Goal: Task Accomplishment & Management: Use online tool/utility

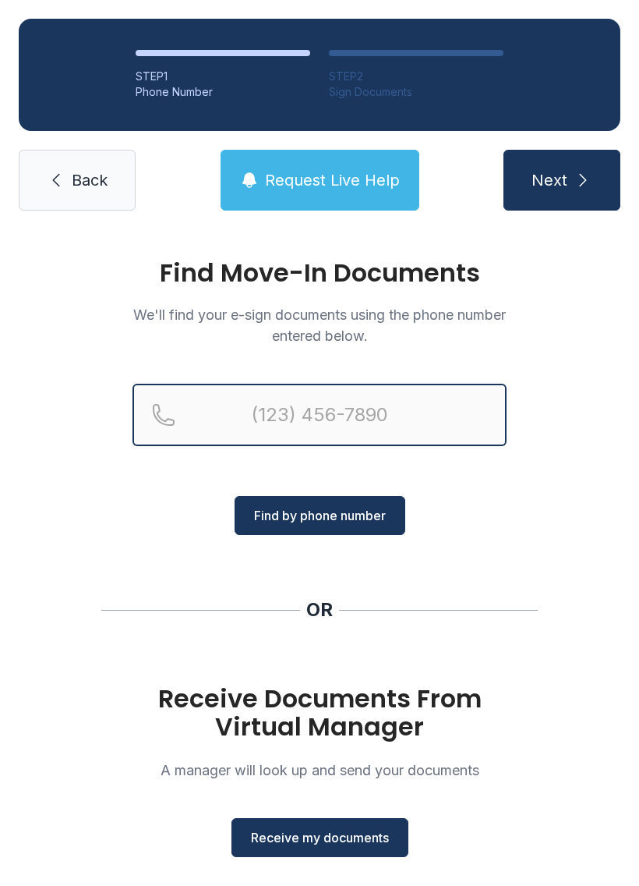
click at [326, 405] on input "Reservation phone number" at bounding box center [320, 415] width 374 height 62
type input "[PHONE_NUMBER]"
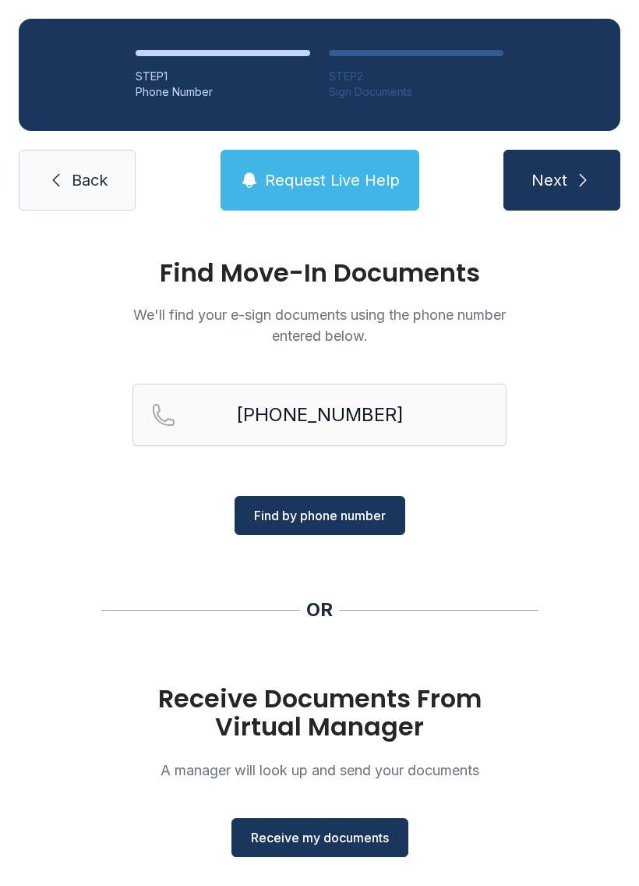
click at [366, 509] on span "Find by phone number" at bounding box center [320, 515] width 132 height 19
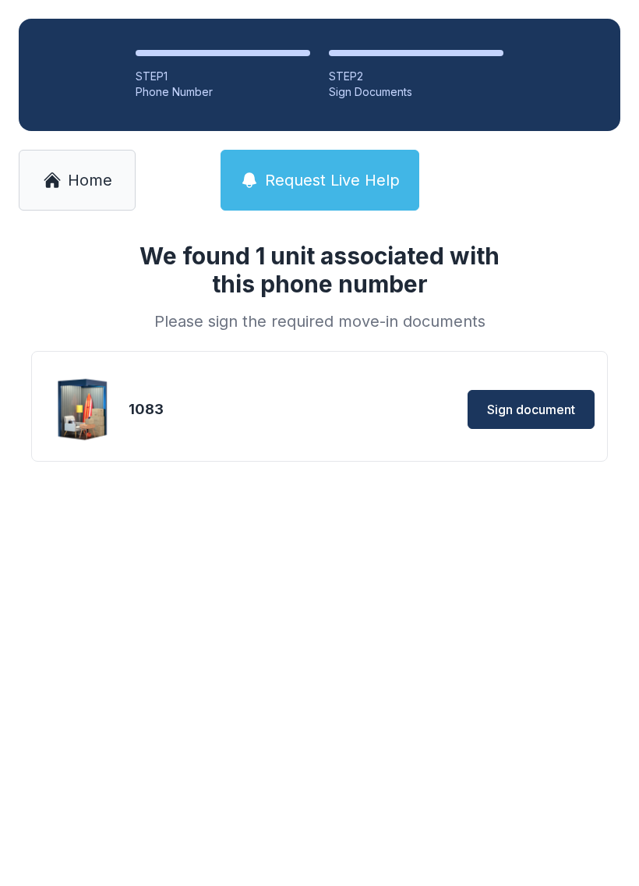
click at [527, 409] on span "Sign document" at bounding box center [531, 409] width 88 height 19
click at [530, 410] on span "Sign document" at bounding box center [531, 409] width 88 height 19
click at [93, 179] on span "Home" at bounding box center [90, 180] width 44 height 22
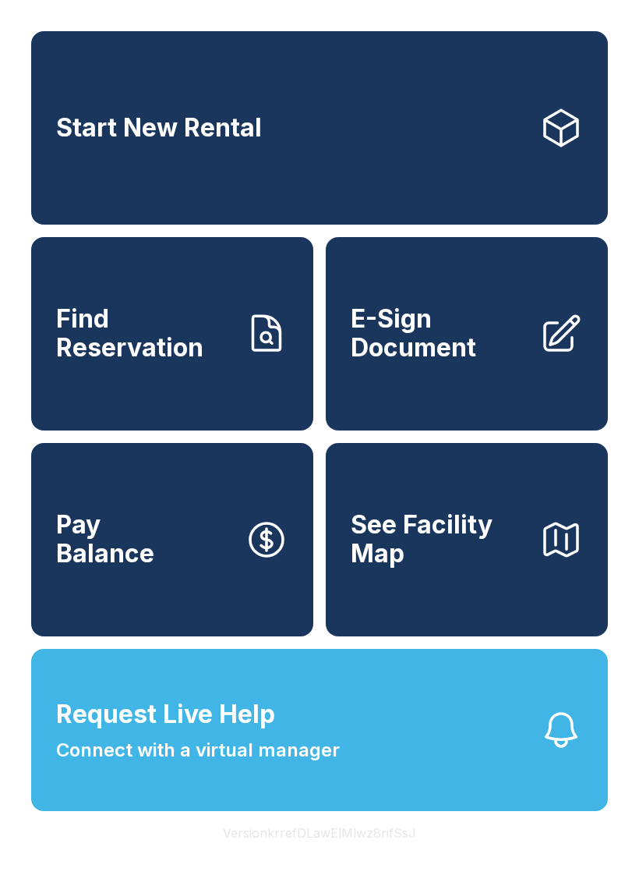
click at [551, 752] on icon "button" at bounding box center [562, 730] width 44 height 44
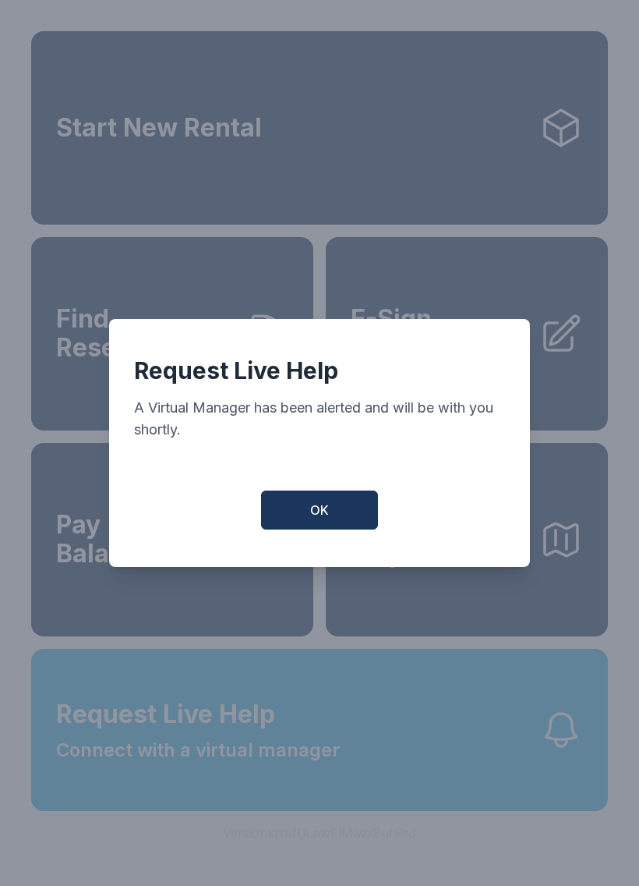
click at [338, 515] on button "OK" at bounding box center [319, 509] width 117 height 39
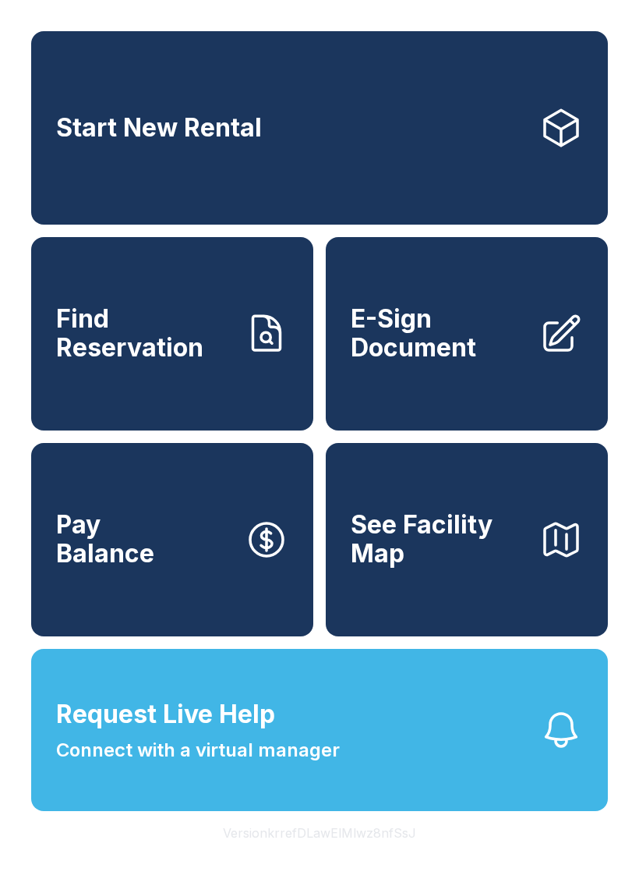
click at [324, 12] on div "Start New Rental Find Reservation E-Sign Document Pay Balance See Facility Map …" at bounding box center [319, 443] width 639 height 886
click at [390, 150] on link "Start New Rental" at bounding box center [319, 127] width 577 height 193
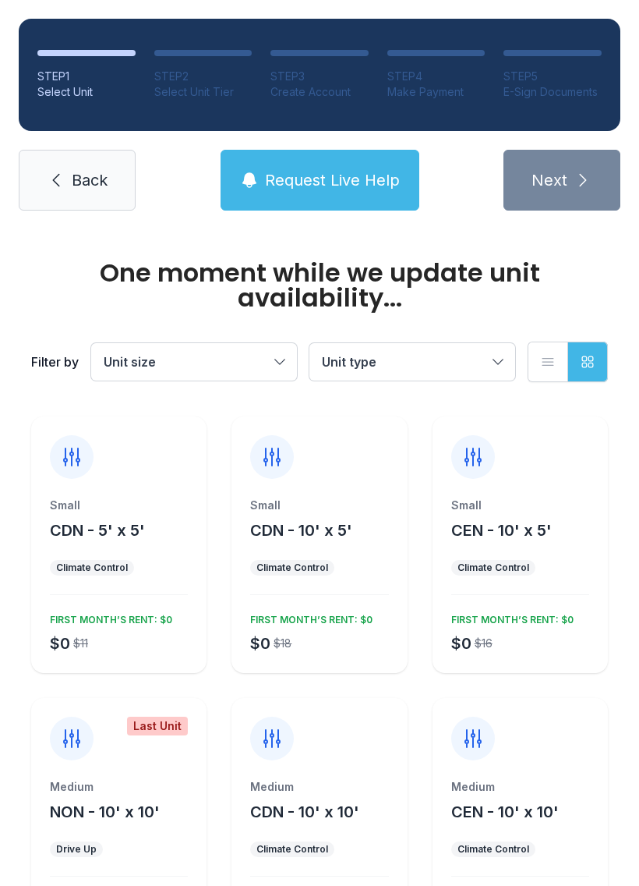
click at [92, 185] on span "Back" at bounding box center [90, 180] width 36 height 22
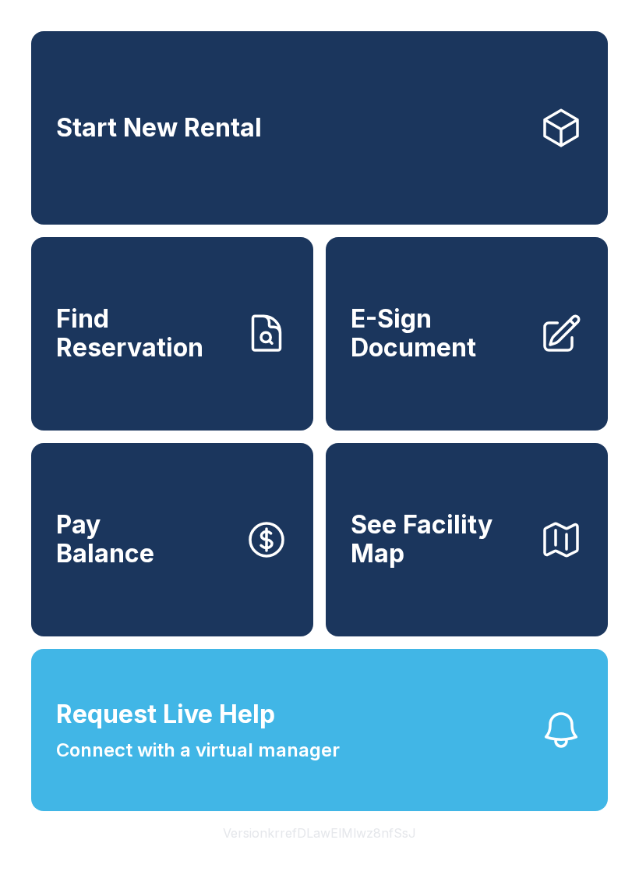
click at [455, 361] on span "E-Sign Document" at bounding box center [439, 333] width 176 height 57
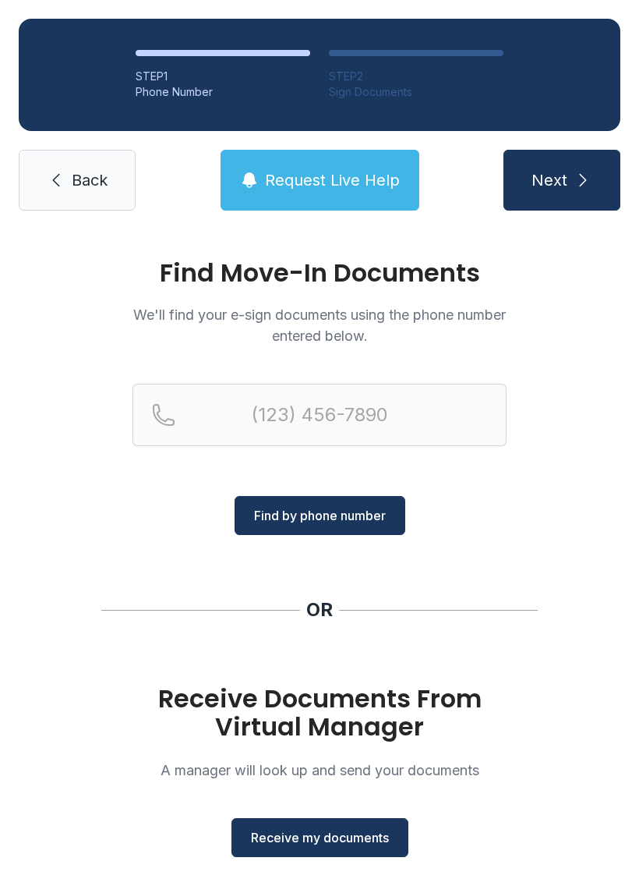
click at [525, 769] on div "Find Move-In Documents We'll find your e-sign documents using the phone number …" at bounding box center [319, 574] width 639 height 690
click at [89, 178] on span "Back" at bounding box center [90, 180] width 36 height 22
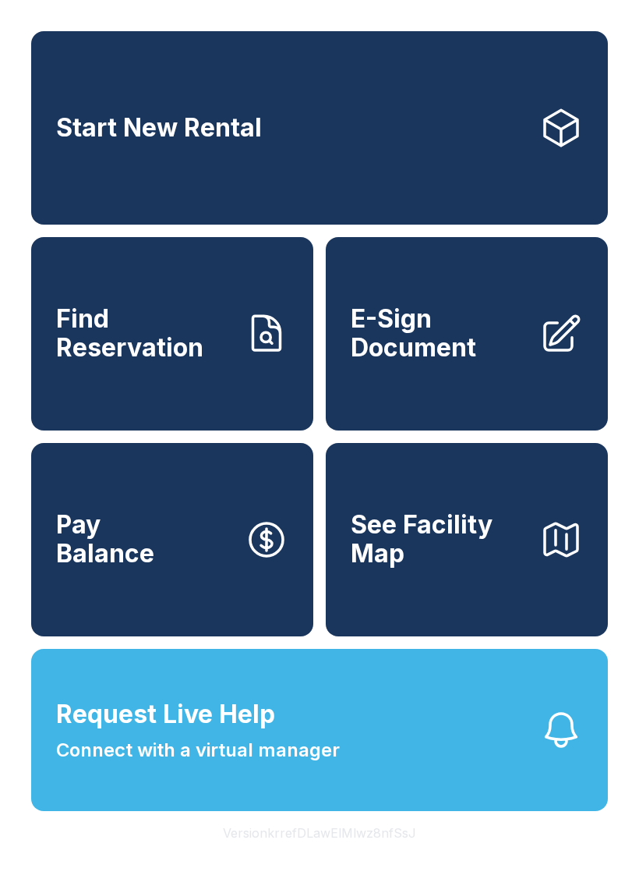
click at [462, 774] on button "Request Live Help Connect with a virtual manager" at bounding box center [319, 730] width 577 height 162
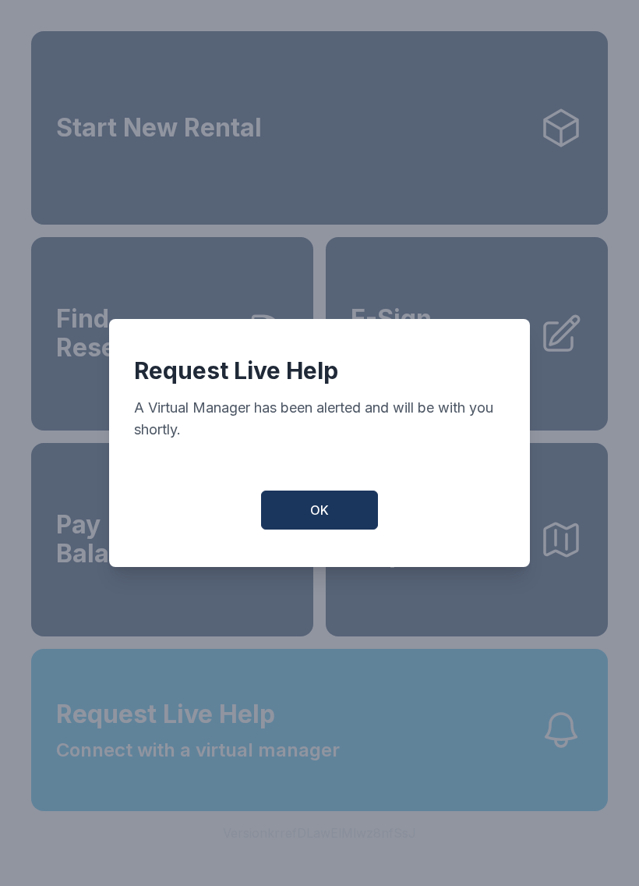
click at [343, 515] on button "OK" at bounding box center [319, 509] width 117 height 39
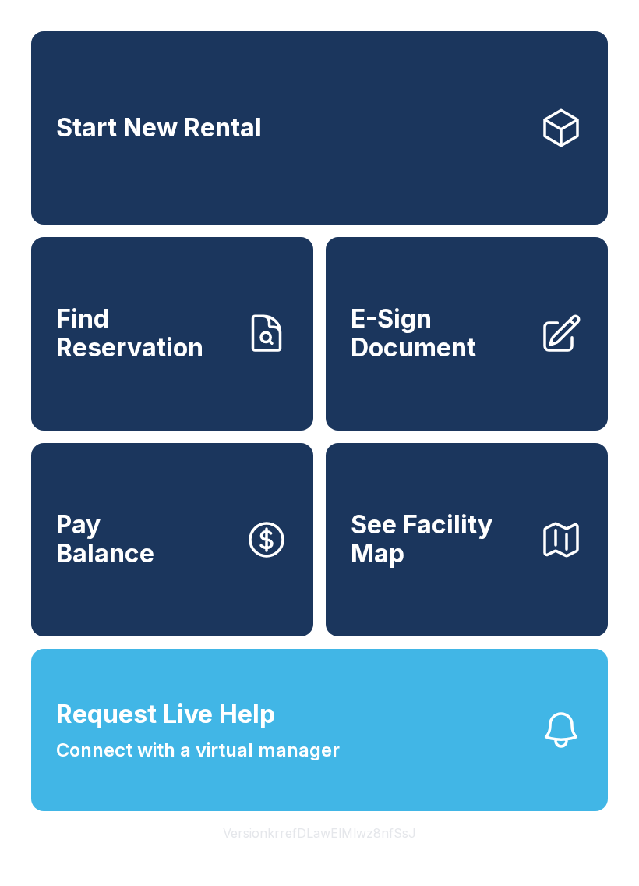
click at [549, 738] on button "Request Live Help Connect with a virtual manager" at bounding box center [319, 730] width 577 height 162
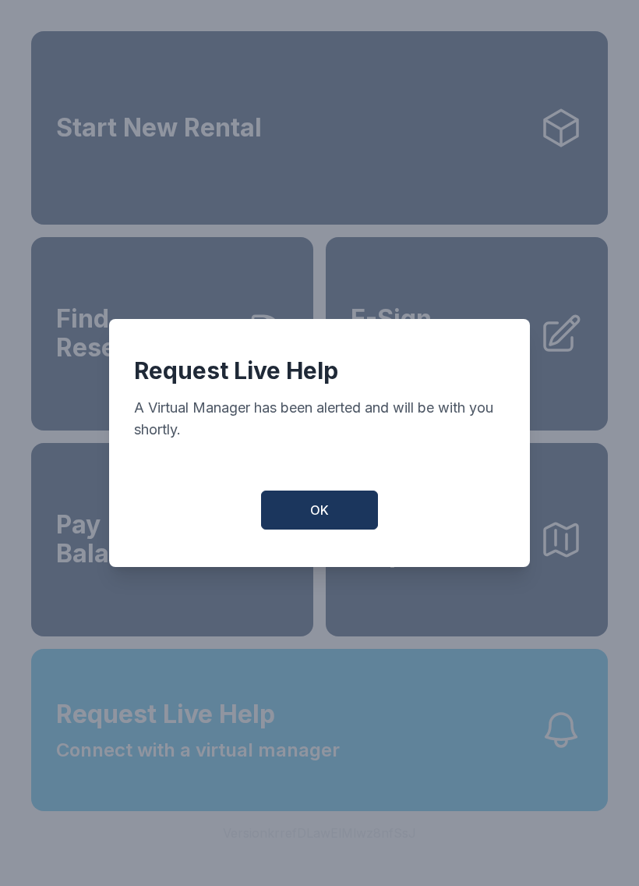
click at [352, 524] on button "OK" at bounding box center [319, 509] width 117 height 39
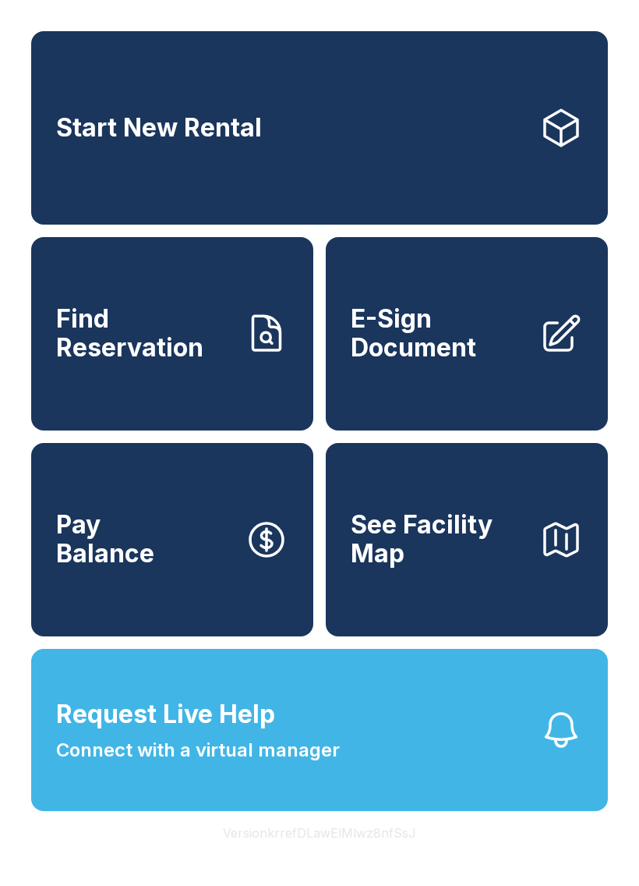
click at [561, 752] on icon "button" at bounding box center [562, 730] width 44 height 44
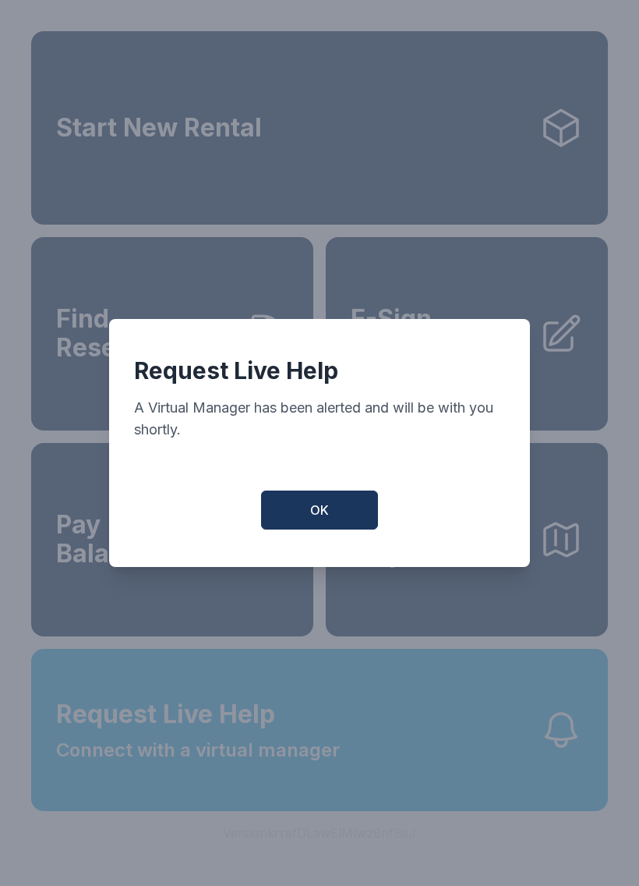
click at [351, 515] on button "OK" at bounding box center [319, 509] width 117 height 39
